Goal: Transaction & Acquisition: Subscribe to service/newsletter

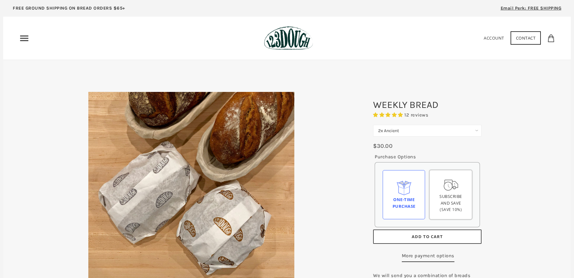
click at [456, 212] on div "Subscribe and save (Save 10%)" at bounding box center [451, 203] width 32 height 20
click at [0, 0] on input "Subscribe and save (Save 10%)" at bounding box center [0, 0] width 0 height 0
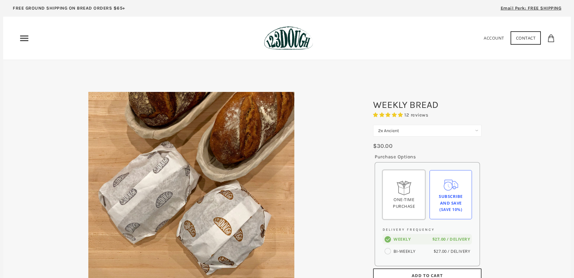
click at [402, 198] on div "One-time Purchase" at bounding box center [404, 202] width 32 height 13
click at [0, 0] on input "One-time Purchase" at bounding box center [0, 0] width 0 height 0
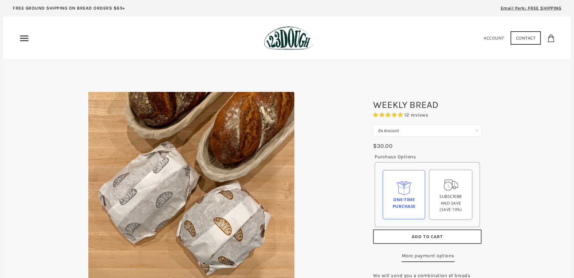
click at [454, 207] on span "(Save 10%)" at bounding box center [451, 209] width 22 height 5
click at [0, 0] on input "Subscribe and save (Save 10%)" at bounding box center [0, 0] width 0 height 0
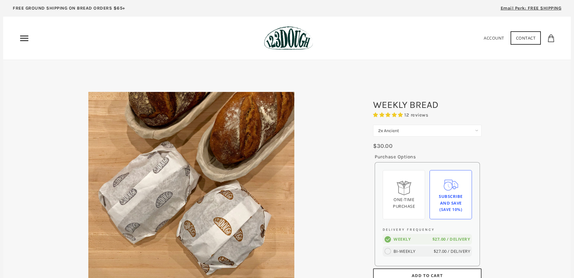
click at [388, 250] on circle at bounding box center [388, 251] width 6 height 6
click at [0, 0] on input "Bi-weekly $27.00 / delivery" at bounding box center [0, 0] width 0 height 0
click at [393, 242] on div "Weekly $27.00 / delivery" at bounding box center [427, 239] width 89 height 11
click at [0, 0] on input "Weekly $27.00 / delivery" at bounding box center [0, 0] width 0 height 0
click at [434, 132] on select "2x Ancient 2x Premium Ancient" at bounding box center [427, 131] width 108 height 12
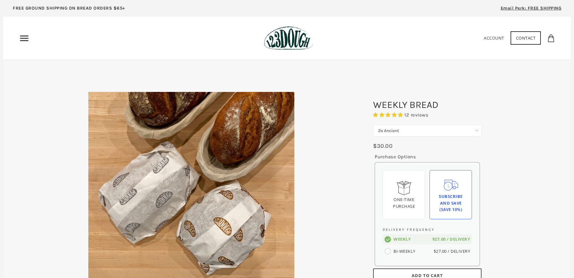
select select "2x Premium Ancient"
click at [373, 125] on select "2x Ancient 2x Premium Ancient" at bounding box center [427, 131] width 108 height 12
click at [19, 35] on icon "Primary" at bounding box center [24, 38] width 10 height 10
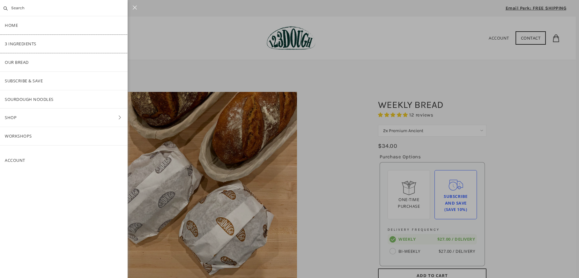
click at [18, 41] on link "3 Ingredients" at bounding box center [64, 44] width 128 height 18
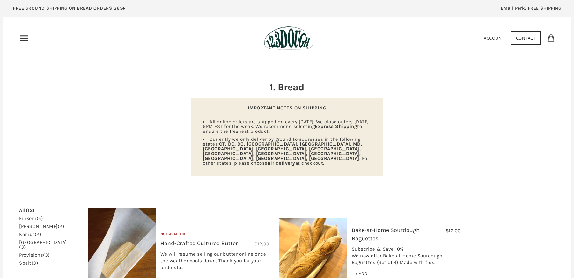
click at [278, 44] on img at bounding box center [288, 38] width 49 height 24
